Goal: Task Accomplishment & Management: Manage account settings

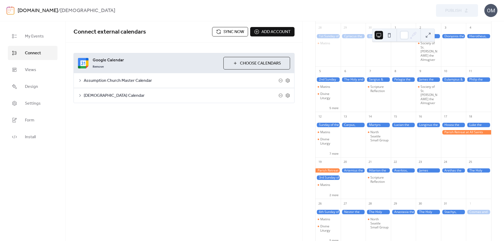
scroll to position [52, 0]
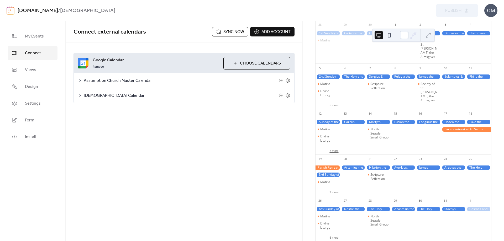
click at [340, 148] on button "7 more" at bounding box center [333, 150] width 13 height 4
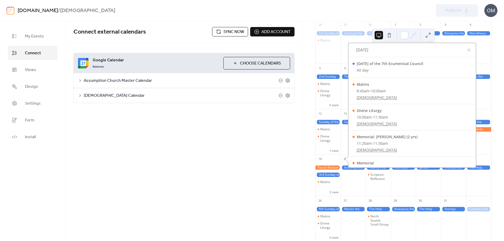
click at [240, 158] on div "Connect external calendars Sync now Add account Google Calendar Remove Choose C…" at bounding box center [184, 131] width 237 height 220
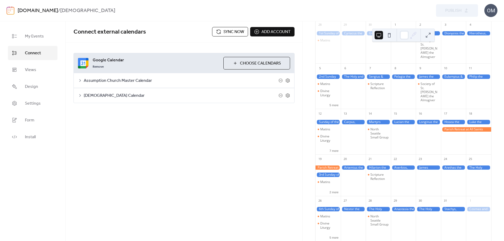
click at [389, 36] on button at bounding box center [389, 35] width 8 height 8
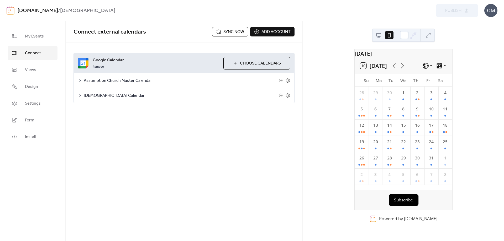
scroll to position [0, 0]
click at [45, 69] on link "Views" at bounding box center [33, 70] width 50 height 14
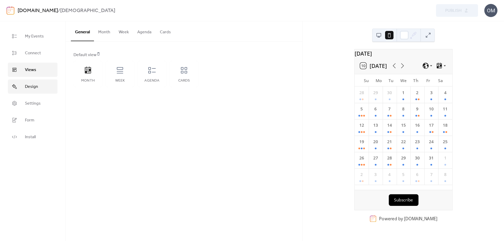
click at [44, 88] on link "Design" at bounding box center [33, 87] width 50 height 14
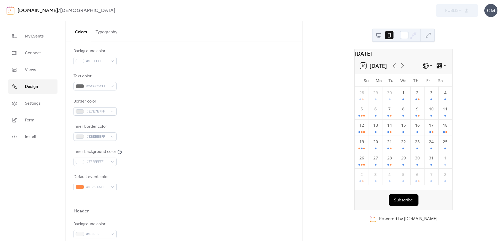
scroll to position [105, 0]
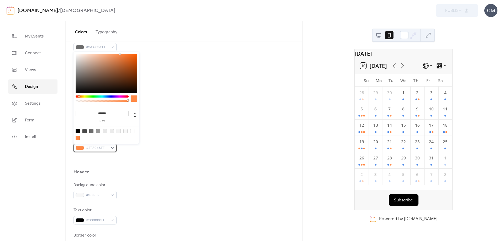
click at [113, 148] on div "#FF8946FF" at bounding box center [94, 148] width 43 height 8
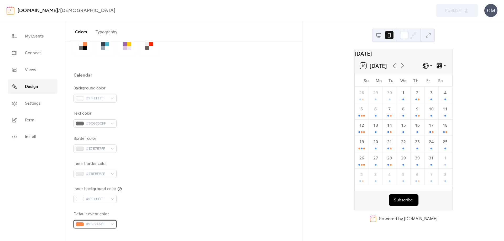
scroll to position [0, 0]
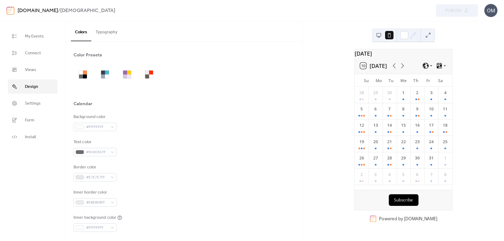
click at [112, 31] on button "Typography" at bounding box center [106, 30] width 30 height 19
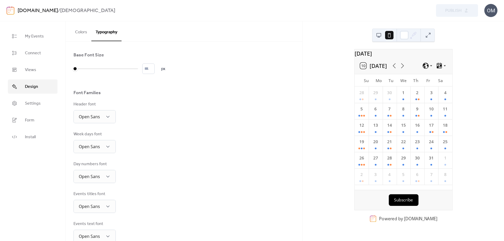
click at [83, 32] on button "Colors" at bounding box center [81, 30] width 20 height 19
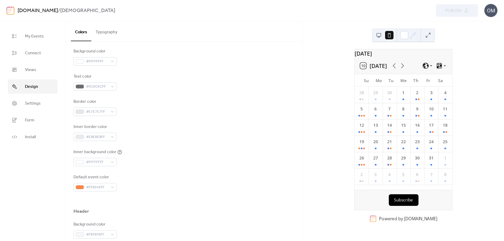
scroll to position [79, 0]
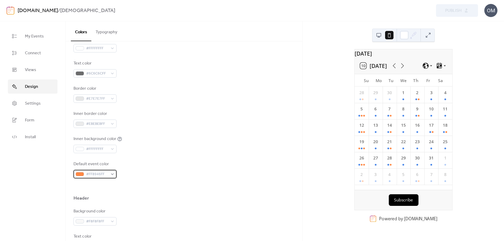
click at [112, 173] on div "#FF8946FF" at bounding box center [94, 174] width 43 height 8
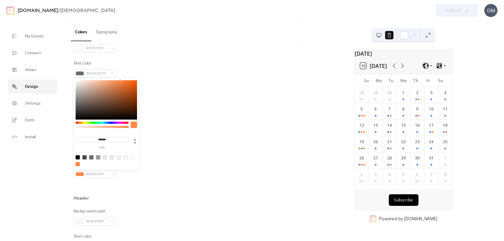
click at [180, 133] on div "Background color #FFFFFFFF Text color #6C6C6CFF Border color #E7E7E7FF Inner bo…" at bounding box center [183, 106] width 221 height 143
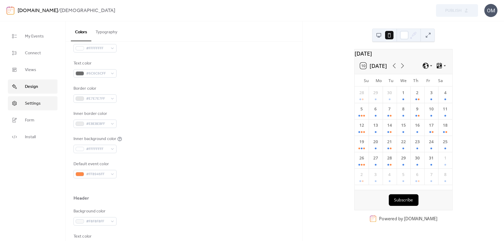
click at [34, 105] on span "Settings" at bounding box center [33, 103] width 16 height 6
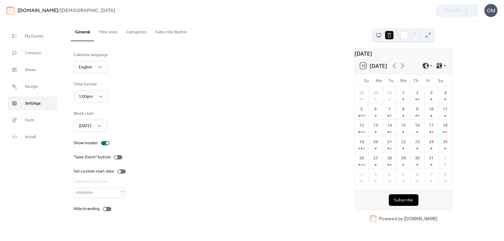
click at [113, 32] on button "Time zone" at bounding box center [108, 30] width 28 height 19
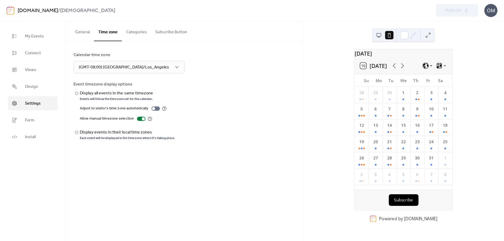
click at [132, 33] on button "Categories" at bounding box center [136, 30] width 29 height 19
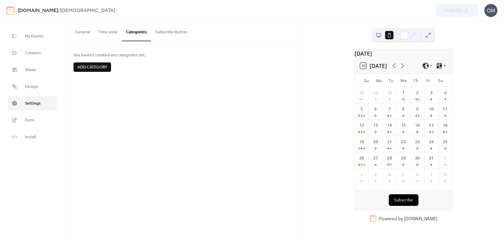
click at [173, 32] on button "Subscribe Button" at bounding box center [171, 30] width 40 height 19
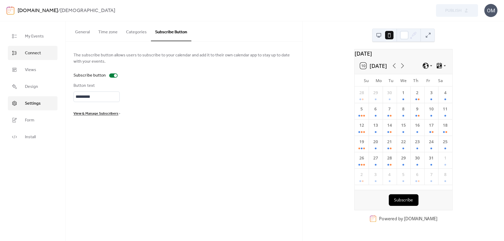
click at [34, 53] on span "Connect" at bounding box center [33, 53] width 16 height 6
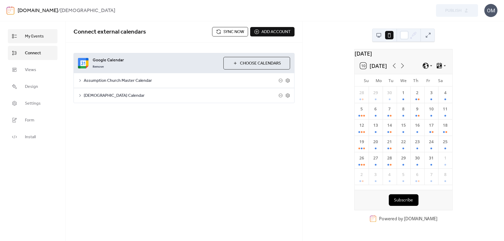
click at [40, 35] on span "My Events" at bounding box center [34, 36] width 19 height 6
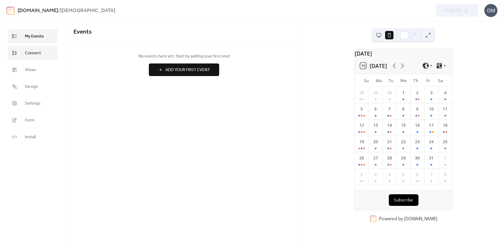
click at [35, 52] on span "Connect" at bounding box center [33, 53] width 16 height 6
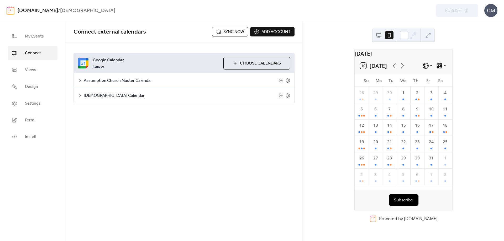
click at [490, 11] on div "OM" at bounding box center [490, 10] width 13 height 13
click at [483, 23] on span "Account" at bounding box center [480, 23] width 15 height 6
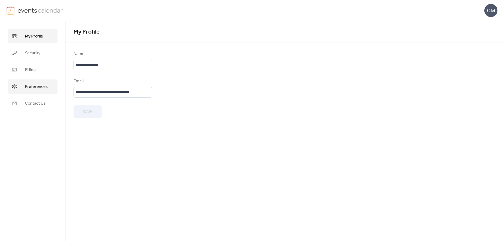
click at [43, 85] on span "Preferences" at bounding box center [36, 87] width 23 height 6
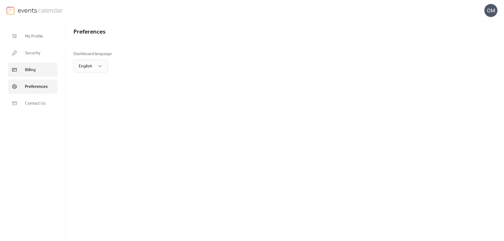
click at [34, 70] on span "Billing" at bounding box center [30, 70] width 11 height 6
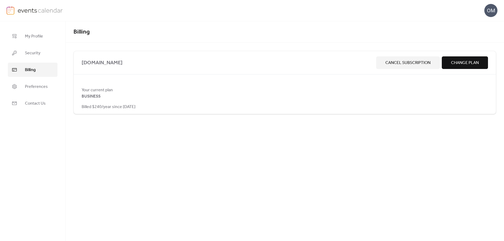
click at [462, 65] on span "Change Plan" at bounding box center [465, 63] width 28 height 6
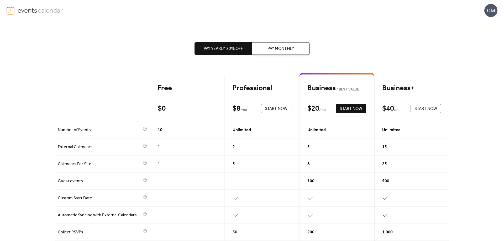
click at [23, 12] on img at bounding box center [40, 10] width 45 height 8
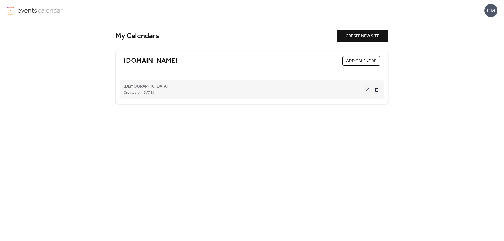
click at [140, 86] on span "[DEMOGRAPHIC_DATA]" at bounding box center [146, 86] width 44 height 6
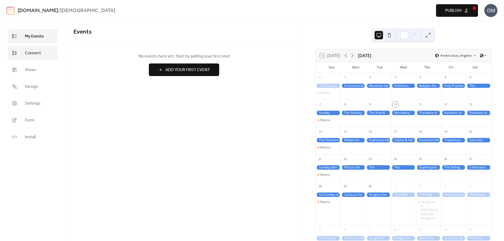
click at [33, 54] on span "Connect" at bounding box center [33, 53] width 16 height 6
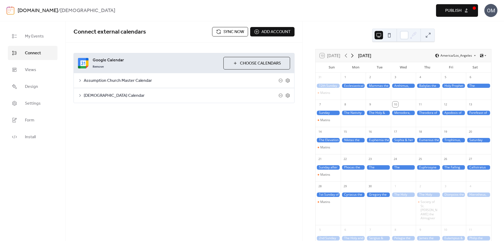
click at [353, 56] on icon at bounding box center [352, 55] width 6 height 6
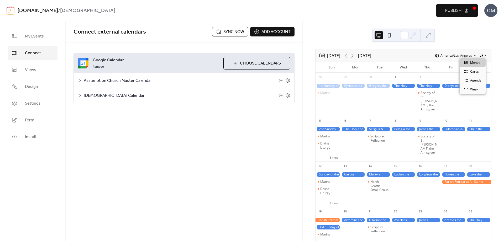
click at [484, 56] on icon at bounding box center [485, 55] width 2 height 1
click at [476, 71] on span "Cards" at bounding box center [474, 71] width 9 height 5
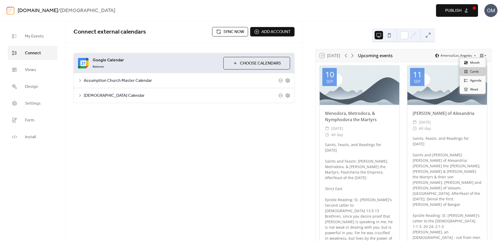
click at [484, 55] on icon at bounding box center [485, 55] width 3 height 3
click at [478, 63] on span "Month" at bounding box center [474, 62] width 9 height 5
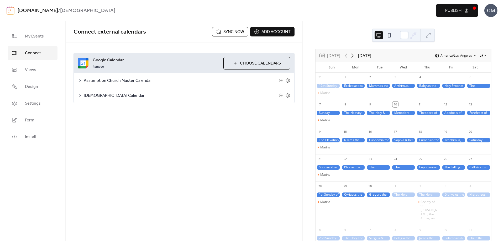
click at [352, 55] on icon at bounding box center [352, 55] width 6 height 6
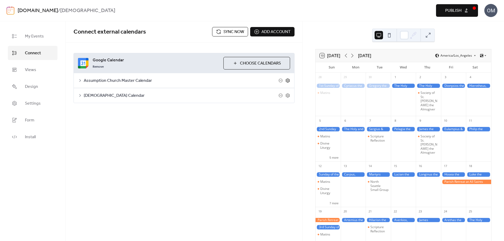
click at [287, 81] on icon at bounding box center [288, 81] width 2 height 2
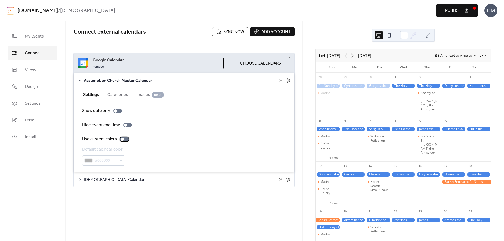
click at [121, 139] on div at bounding box center [122, 139] width 3 height 3
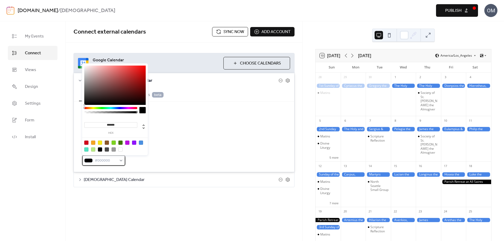
click at [120, 161] on div "#000000" at bounding box center [103, 160] width 43 height 10
click at [120, 160] on div "#000000" at bounding box center [103, 160] width 43 height 10
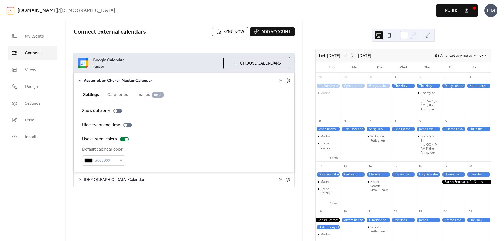
click at [120, 96] on button "Categories" at bounding box center [117, 94] width 29 height 13
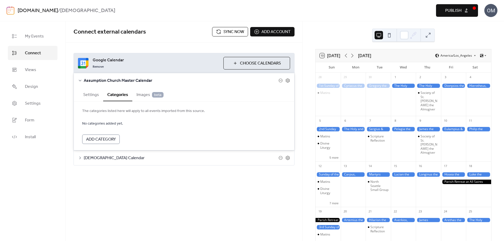
click at [142, 96] on span "Images beta" at bounding box center [149, 95] width 27 height 6
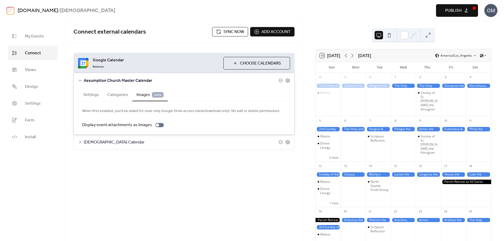
click at [94, 95] on button "Settings" at bounding box center [91, 94] width 24 height 13
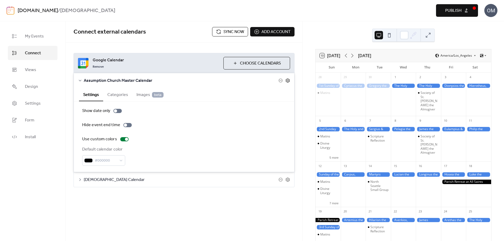
click at [288, 80] on icon at bounding box center [287, 80] width 5 height 5
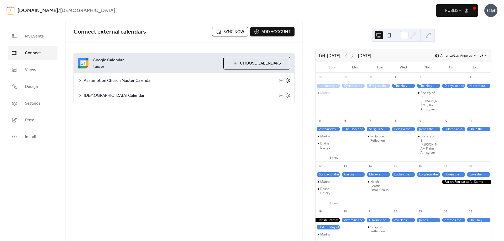
click at [287, 81] on icon at bounding box center [287, 80] width 5 height 5
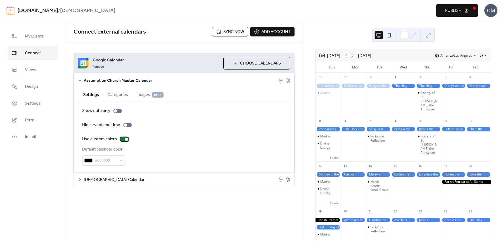
click at [126, 139] on div at bounding box center [126, 139] width 3 height 3
click at [288, 81] on icon at bounding box center [287, 80] width 5 height 5
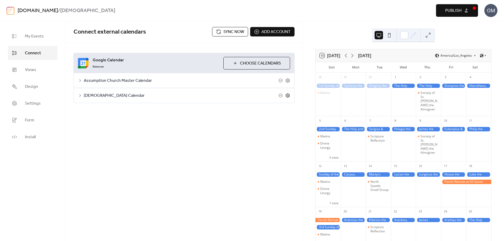
click at [288, 96] on icon at bounding box center [288, 96] width 2 height 2
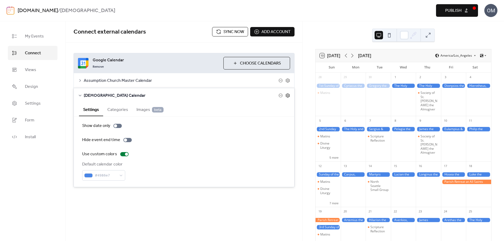
click at [288, 96] on icon at bounding box center [287, 95] width 5 height 5
